Goal: Task Accomplishment & Management: Complete application form

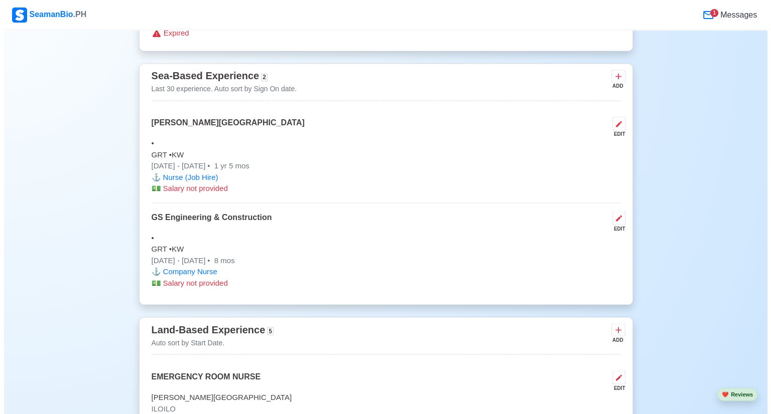
scroll to position [1664, 0]
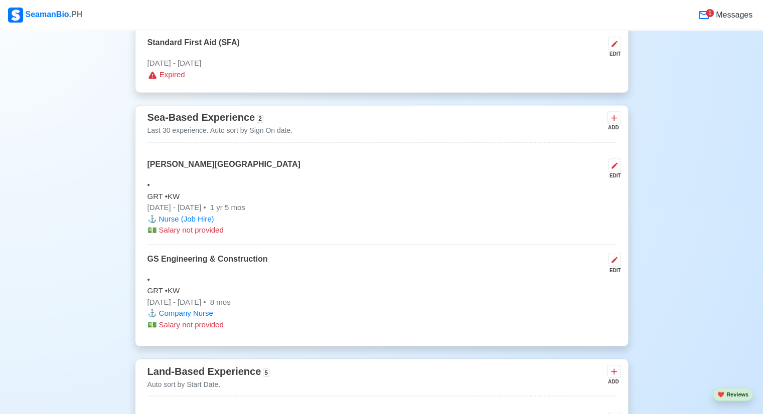
click at [516, 199] on p "GRT • KW" at bounding box center [382, 197] width 469 height 12
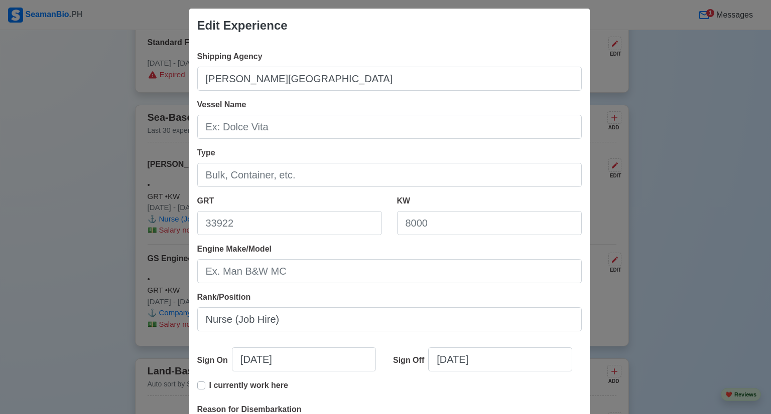
scroll to position [157, 0]
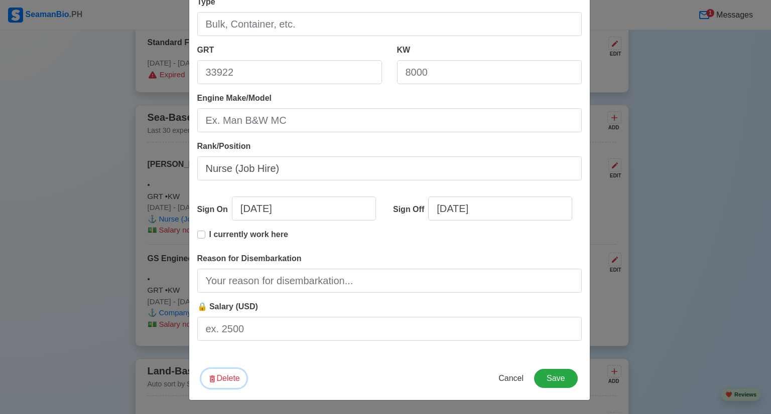
click at [216, 380] on button "Delete" at bounding box center [223, 378] width 45 height 19
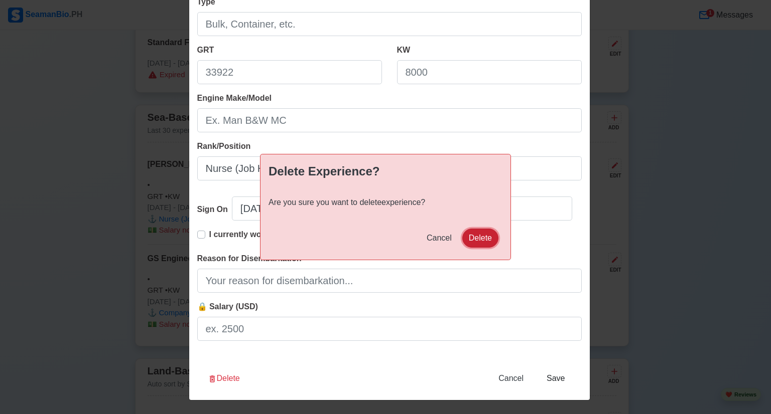
click at [492, 239] on button "Delete" at bounding box center [480, 238] width 36 height 19
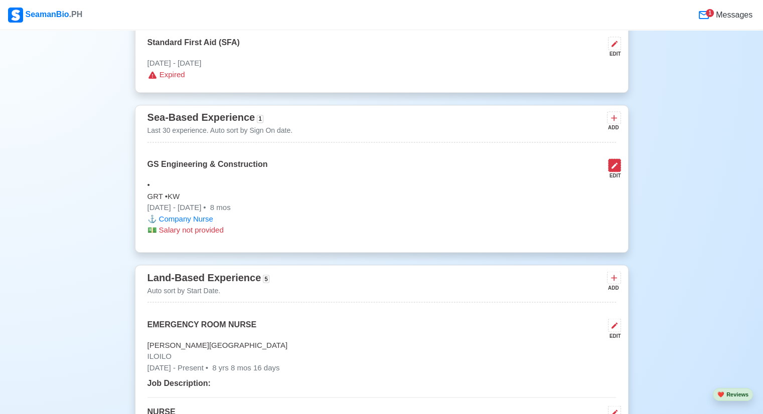
click at [614, 159] on button at bounding box center [614, 166] width 13 height 14
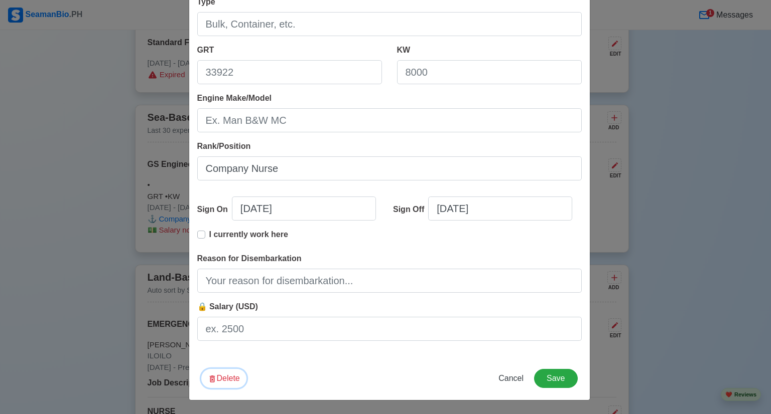
click at [219, 379] on button "Delete" at bounding box center [223, 378] width 45 height 19
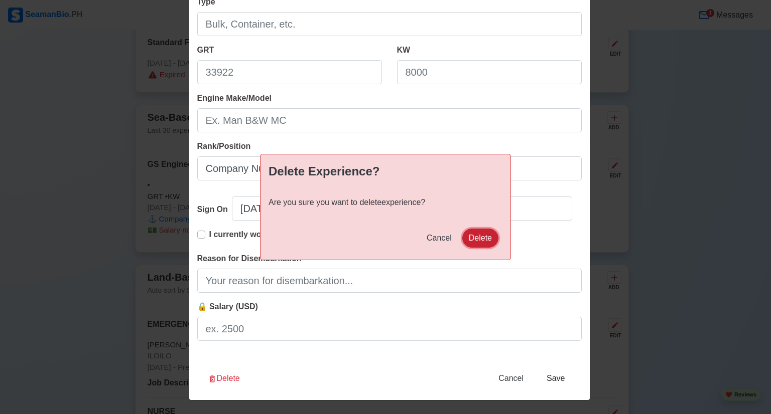
click at [472, 234] on button "Delete" at bounding box center [480, 238] width 36 height 19
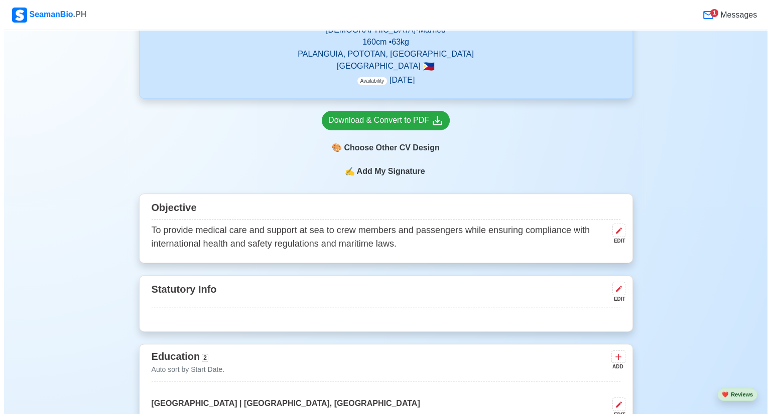
scroll to position [329, 0]
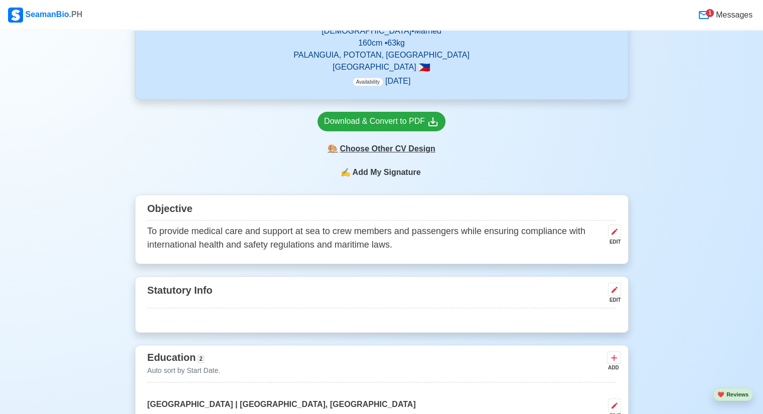
click at [372, 153] on div "🎨 Choose Other CV Design" at bounding box center [382, 148] width 128 height 19
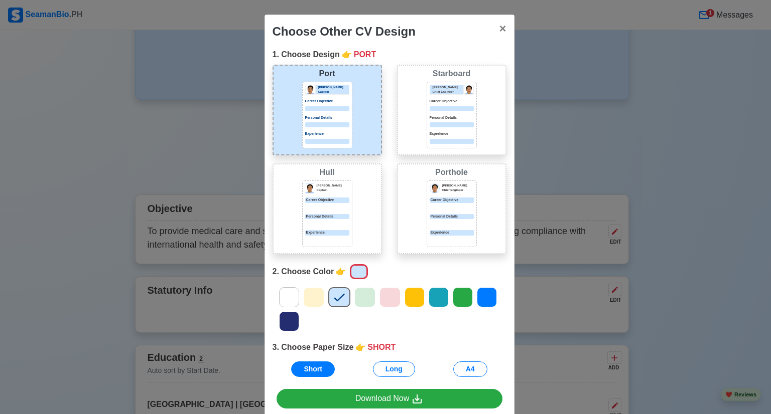
click at [434, 119] on p "Personal Details" at bounding box center [451, 118] width 44 height 6
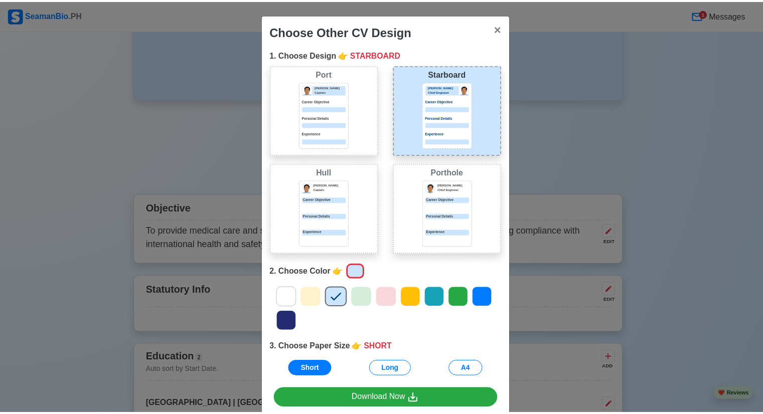
scroll to position [47, 0]
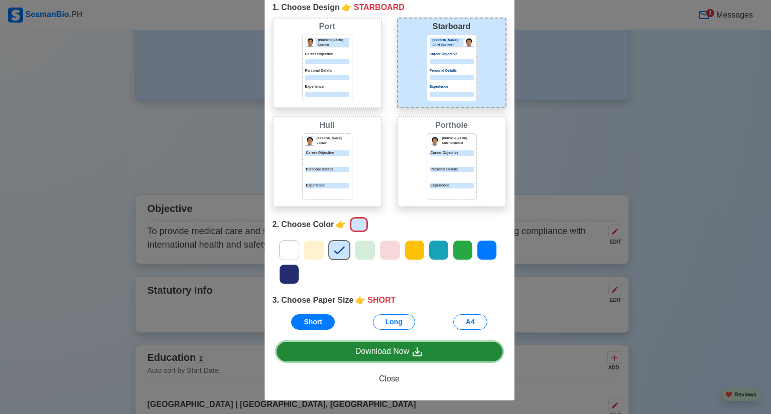
click at [415, 358] on link "Download Now" at bounding box center [389, 352] width 226 height 20
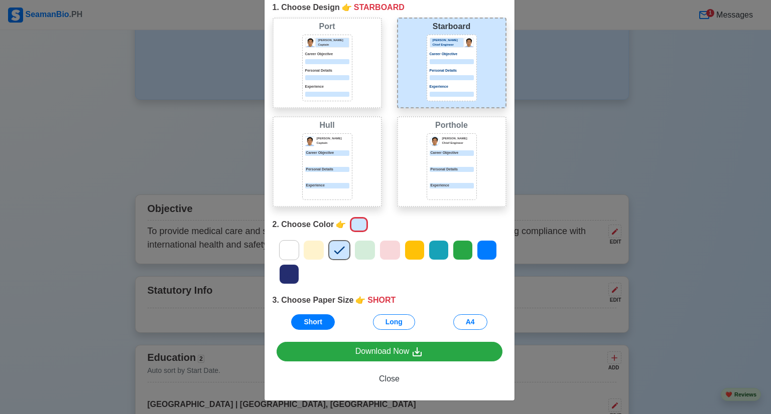
click at [662, 155] on div "Choose Other CV Design × Close 1. Choose Design 👉 STARBOARD Port [PERSON_NAME] …" at bounding box center [385, 207] width 771 height 414
click at [380, 379] on span "Close" at bounding box center [389, 379] width 21 height 9
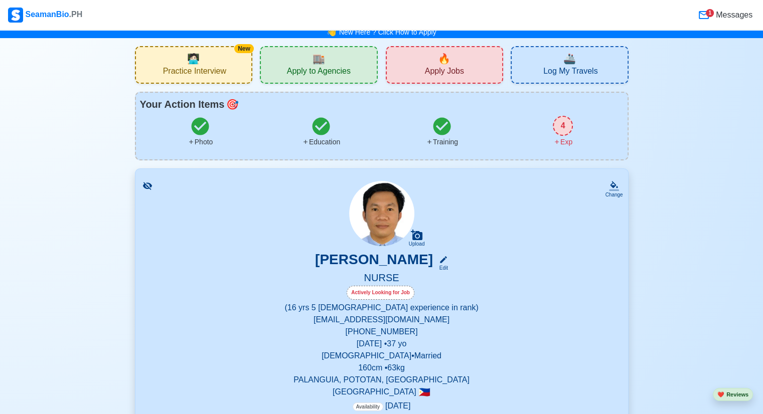
scroll to position [2, 0]
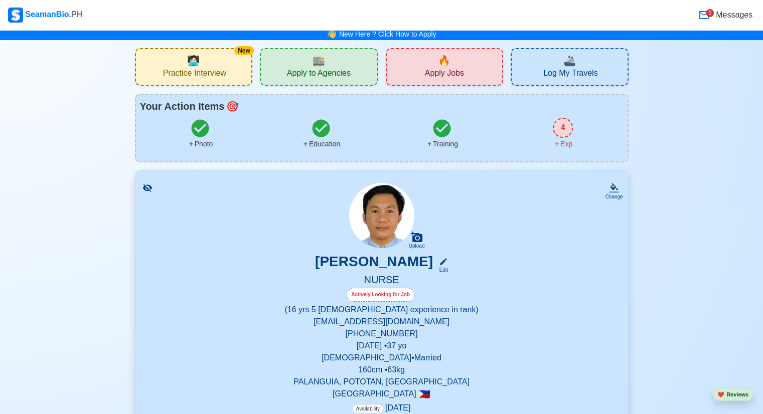
click at [278, 55] on div "🏬 Apply to Agencies" at bounding box center [319, 67] width 118 height 38
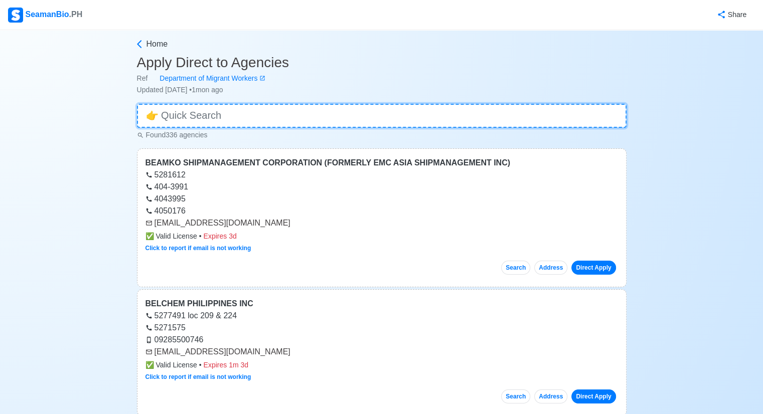
click at [318, 114] on input at bounding box center [382, 116] width 490 height 24
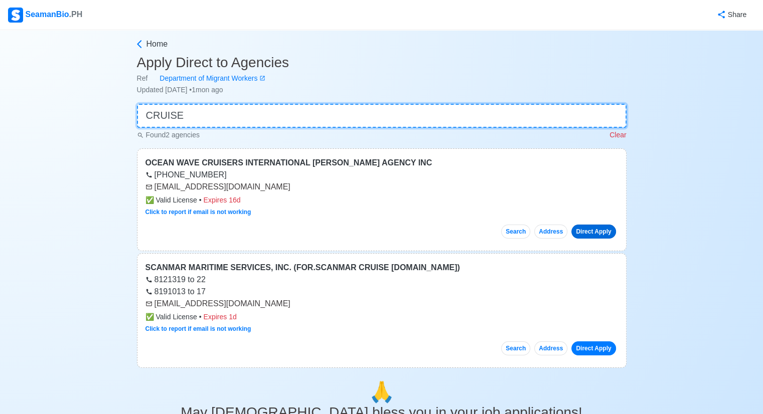
type input "CRUISE"
click at [588, 237] on link "Direct Apply" at bounding box center [593, 232] width 44 height 14
click at [513, 234] on button "Search" at bounding box center [515, 232] width 29 height 14
click at [214, 66] on h3 "Apply Direct to Agencies" at bounding box center [382, 62] width 490 height 17
drag, startPoint x: 262, startPoint y: 186, endPoint x: 145, endPoint y: 184, distance: 117.4
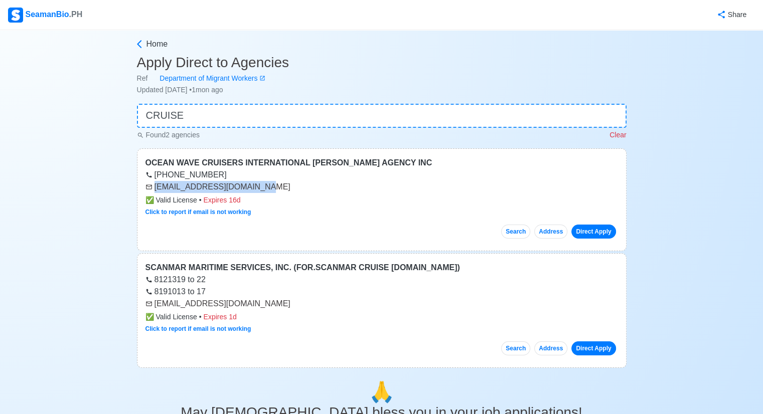
click at [146, 184] on div "[EMAIL_ADDRESS][DOMAIN_NAME]" at bounding box center [382, 187] width 473 height 12
copy div "[EMAIL_ADDRESS][DOMAIN_NAME]"
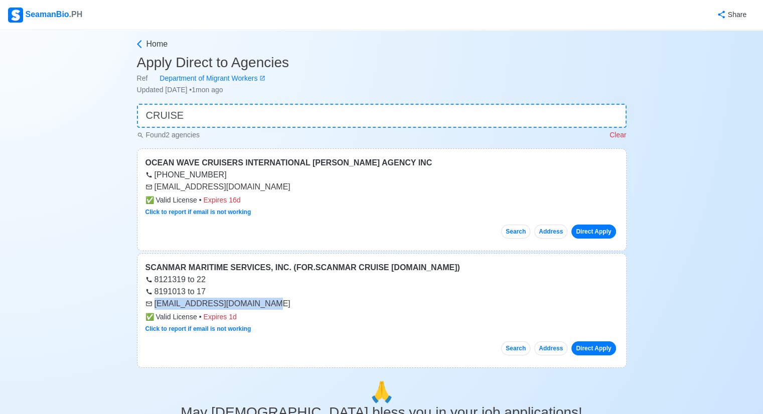
drag, startPoint x: 269, startPoint y: 306, endPoint x: 155, endPoint y: 306, distance: 113.9
click at [155, 306] on div "[EMAIL_ADDRESS][DOMAIN_NAME]" at bounding box center [382, 304] width 473 height 12
copy div "[EMAIL_ADDRESS][DOMAIN_NAME]"
click at [143, 41] on icon at bounding box center [139, 44] width 10 height 10
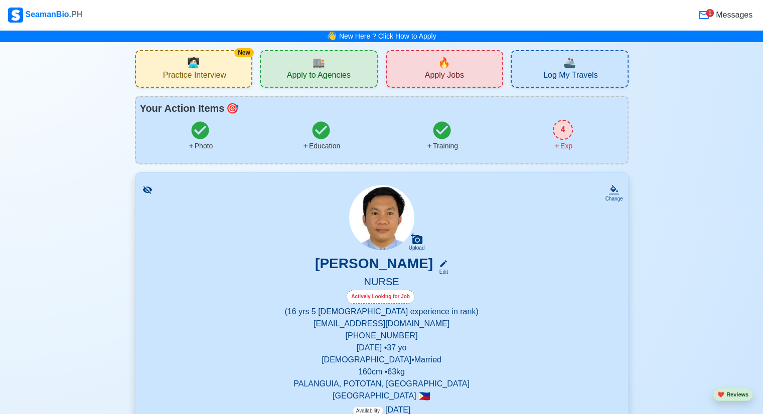
click at [465, 68] on div "🔥 Apply Jobs" at bounding box center [445, 69] width 118 height 38
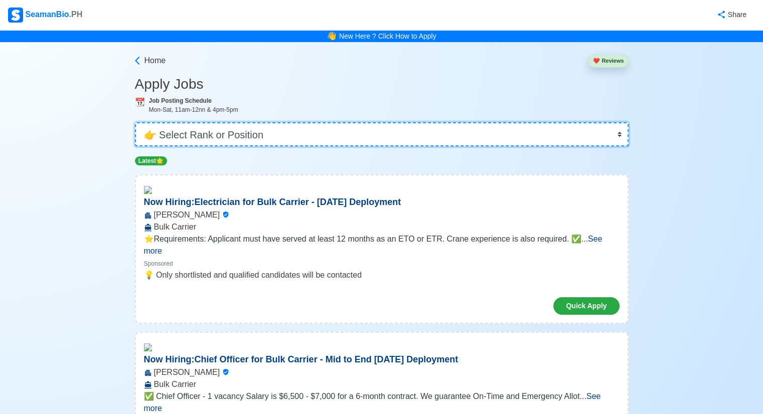
click at [398, 136] on select "👉 Select Rank or Position Master Chief Officer 2nd Officer 3rd Officer Junior O…" at bounding box center [382, 134] width 494 height 24
select select "Others"
click at [136, 122] on select "👉 Select Rank or Position Master Chief Officer 2nd Officer 3rd Officer Junior O…" at bounding box center [382, 134] width 494 height 24
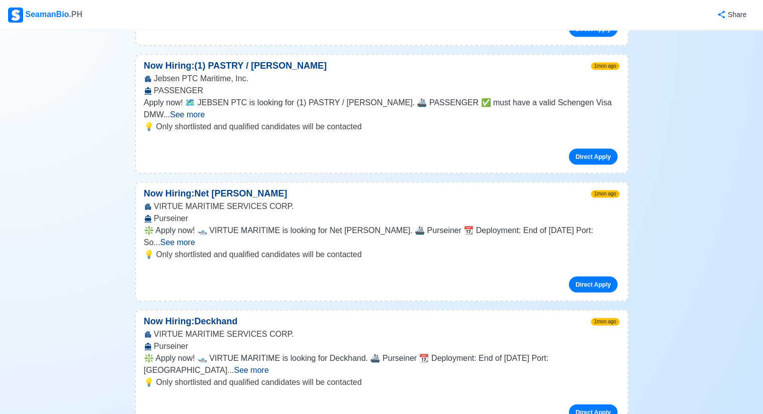
scroll to position [2003, 0]
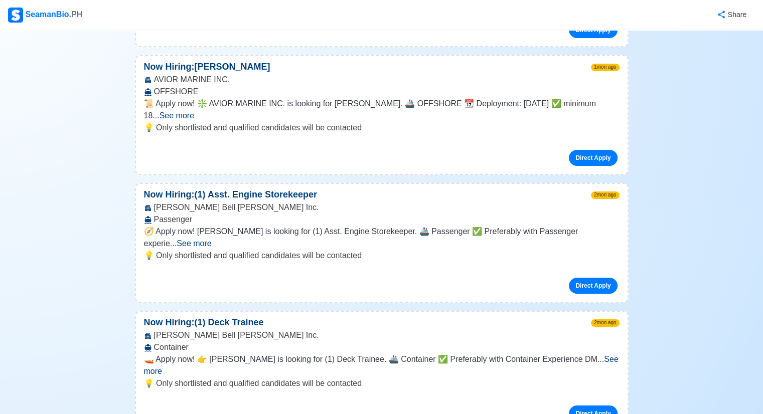
scroll to position [3391, 0]
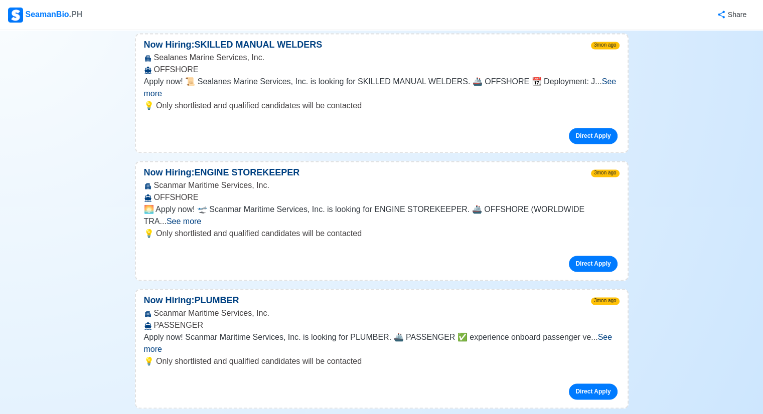
scroll to position [5295, 0]
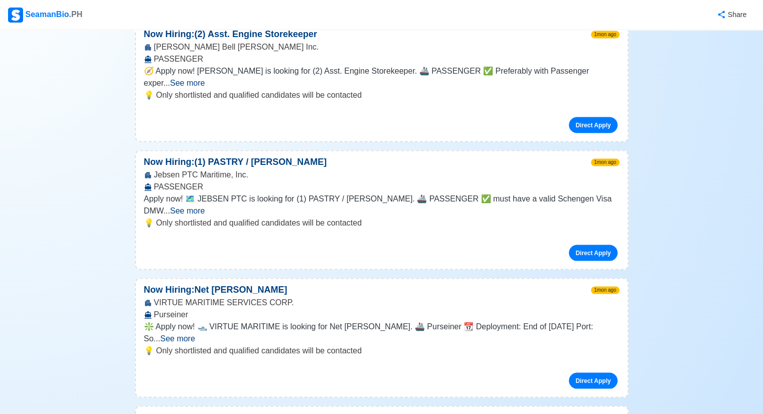
scroll to position [0, 0]
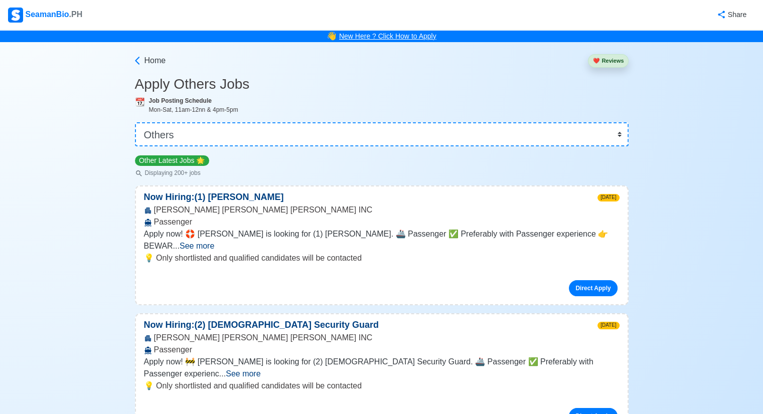
click at [379, 32] on link "New Here ? Click How to Apply" at bounding box center [387, 36] width 97 height 8
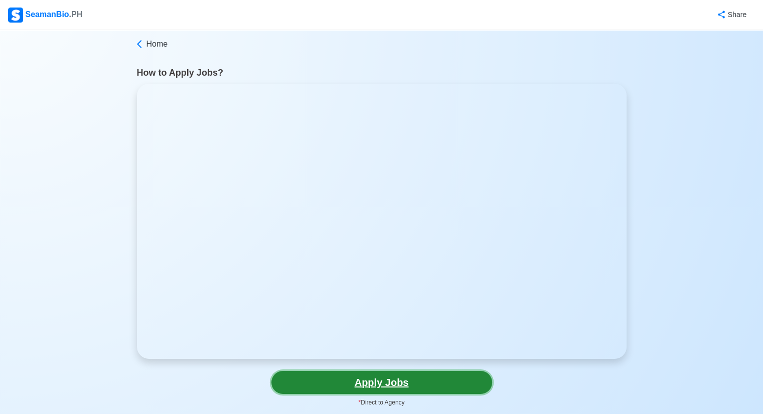
click at [357, 381] on link "Apply Jobs" at bounding box center [381, 382] width 221 height 23
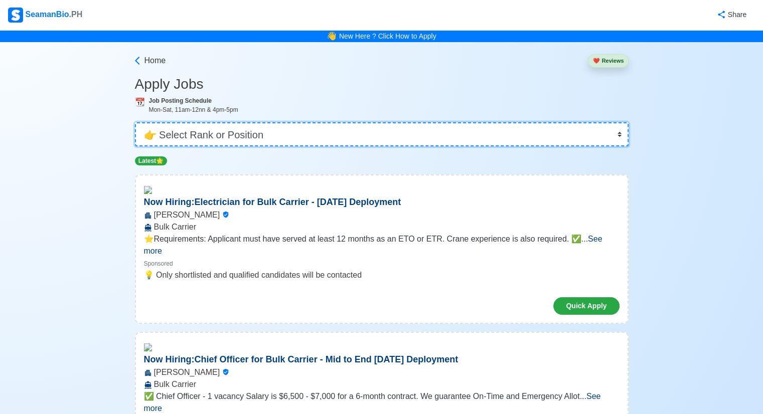
click at [224, 139] on select "👉 Select Rank or Position Master Chief Officer 2nd Officer 3rd Officer Junior O…" at bounding box center [382, 134] width 494 height 24
